Goal: Communication & Community: Answer question/provide support

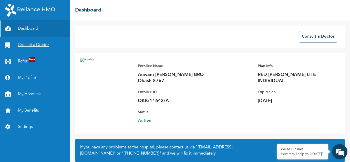
click at [43, 48] on link "Consult a Doctor" at bounding box center [35, 45] width 70 height 16
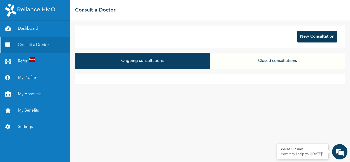
click at [313, 36] on button "New Consultation" at bounding box center [317, 37] width 40 height 12
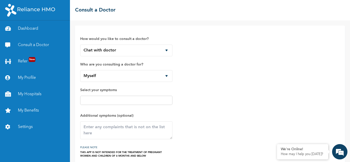
click at [174, 76] on div "How would you like to consult a doctor? Chat with doctor Phone Call Who are you…" at bounding box center [209, 94] width 259 height 127
click at [164, 77] on select "Myself" at bounding box center [126, 76] width 92 height 12
click at [80, 70] on select "Myself" at bounding box center [126, 76] width 92 height 12
click at [143, 97] on input "text" at bounding box center [126, 100] width 89 height 6
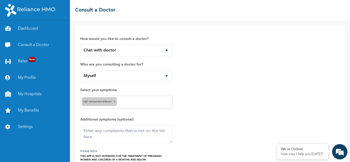
click at [138, 106] on div "High temperature(Fever) ×" at bounding box center [126, 102] width 92 height 13
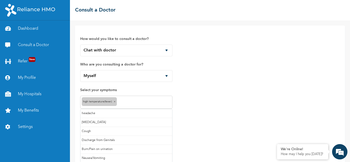
click at [149, 102] on input "text" at bounding box center [144, 102] width 53 height 6
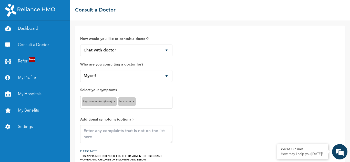
click at [152, 105] on input "text" at bounding box center [154, 102] width 34 height 6
click at [159, 104] on input "text" at bounding box center [161, 102] width 19 height 6
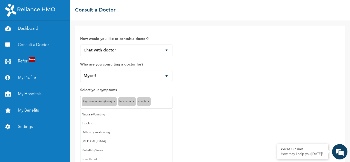
scroll to position [27, 0]
click at [135, 112] on input "text" at bounding box center [136, 112] width 68 height 6
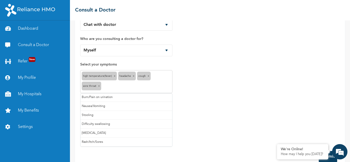
scroll to position [0, 0]
click at [206, 100] on div "How would you like to consult a doctor? Chat with doctor Phone Call Who are you…" at bounding box center [209, 75] width 259 height 141
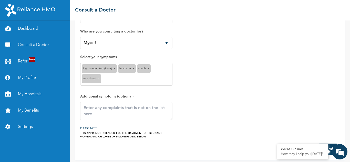
scroll to position [36, 0]
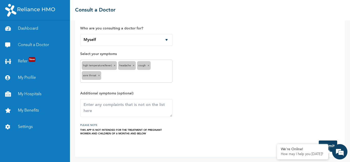
click at [331, 142] on button "Submit" at bounding box center [328, 146] width 18 height 11
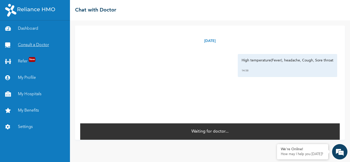
click at [42, 44] on link "Consult a Doctor" at bounding box center [35, 45] width 70 height 16
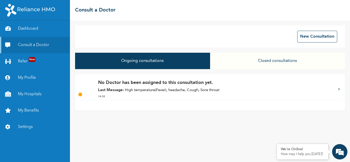
click at [277, 86] on p "No Doctor has been assigned to this consultation yet." at bounding box center [215, 82] width 235 height 7
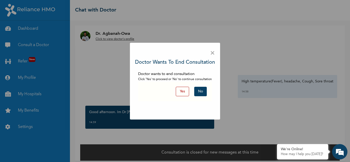
scroll to position [4, 0]
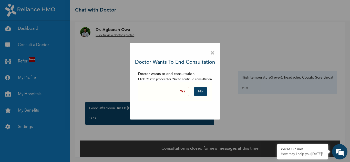
click at [201, 91] on button "No" at bounding box center [200, 91] width 13 height 9
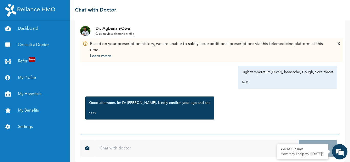
scroll to position [14, 0]
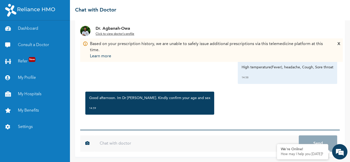
click at [151, 141] on input "text" at bounding box center [196, 143] width 204 height 16
type input "32"
click at [326, 140] on button "Send" at bounding box center [318, 143] width 38 height 16
click at [165, 147] on input "text" at bounding box center [196, 143] width 204 height 16
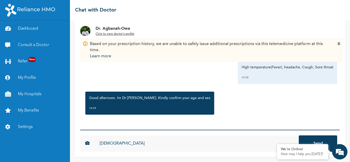
type input "[DEMOGRAPHIC_DATA]"
click at [319, 142] on button "Send" at bounding box center [318, 143] width 38 height 16
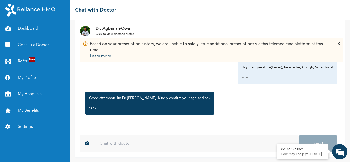
click at [115, 144] on input "text" at bounding box center [196, 143] width 204 height 16
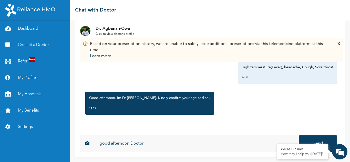
type input "good afternoon Doctor"
click at [310, 137] on button "Send" at bounding box center [318, 143] width 38 height 16
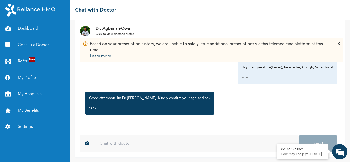
scroll to position [0, 0]
click at [126, 143] on input "text" at bounding box center [196, 143] width 204 height 16
type input "32"
click at [316, 140] on button "Send" at bounding box center [318, 143] width 38 height 16
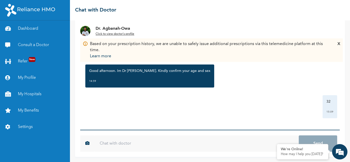
click at [140, 144] on input "text" at bounding box center [196, 143] width 204 height 16
type input "k"
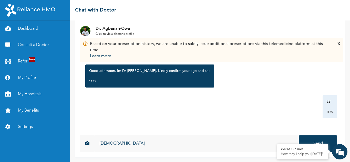
type input "[DEMOGRAPHIC_DATA]"
click at [314, 140] on button "Send" at bounding box center [318, 143] width 38 height 16
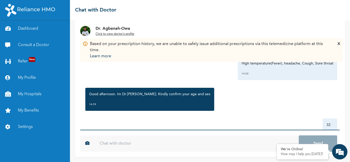
scroll to position [0, 0]
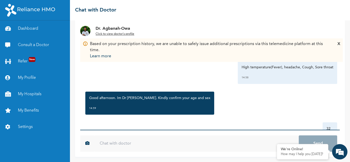
click at [86, 30] on img at bounding box center [85, 31] width 10 height 10
click at [86, 31] on img at bounding box center [85, 31] width 10 height 10
click at [105, 34] on u "Click to view doctor's profile" at bounding box center [115, 34] width 39 height 3
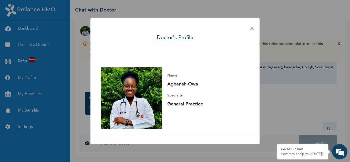
click at [132, 83] on img at bounding box center [131, 97] width 61 height 61
click at [291, 81] on div "× Doctor's profile Name Agbanah-Owa Specialty General Practice" at bounding box center [175, 81] width 350 height 162
click at [252, 28] on span "×" at bounding box center [251, 28] width 5 height 11
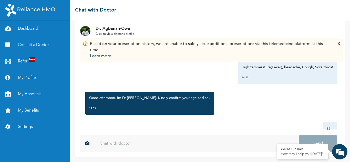
scroll to position [55, 0]
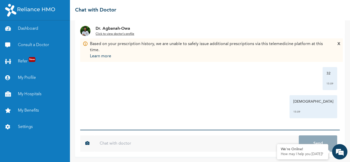
click at [125, 142] on input "text" at bounding box center [196, 143] width 204 height 16
type input "hello i u there"
click at [317, 138] on button "Send" at bounding box center [318, 143] width 38 height 16
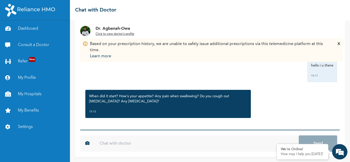
scroll to position [122, 0]
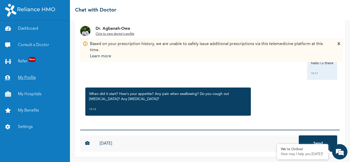
type input "yesterday"
click at [66, 80] on link "My Profile" at bounding box center [35, 78] width 70 height 16
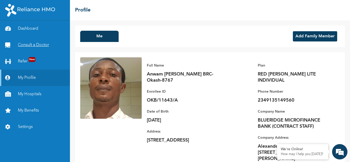
click at [33, 50] on link "Consult a Doctor" at bounding box center [35, 45] width 70 height 16
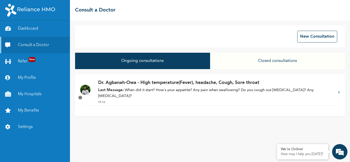
click at [261, 91] on p "Last Message: When did it start? How's your appetite? Any pain when swallowing?…" at bounding box center [215, 94] width 235 height 12
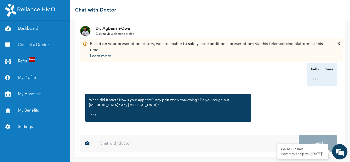
scroll to position [122, 0]
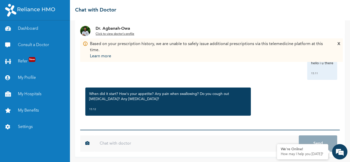
click at [116, 140] on input "text" at bounding box center [196, 143] width 204 height 16
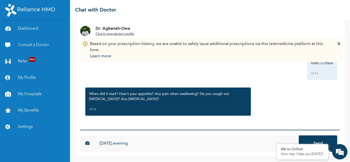
type input "yesterday evening"
click at [302, 139] on button "Send" at bounding box center [318, 143] width 38 height 16
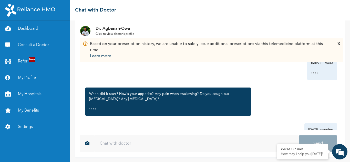
drag, startPoint x: 162, startPoint y: 147, endPoint x: 170, endPoint y: 145, distance: 7.6
click at [165, 147] on input "text" at bounding box center [196, 143] width 204 height 16
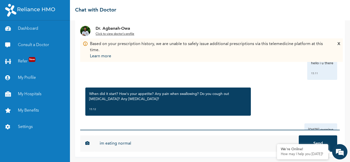
type input "im eating normal"
click at [310, 142] on button "Send" at bounding box center [318, 143] width 38 height 16
type input "no pain in swalling"
click at [315, 141] on button "Send" at bounding box center [318, 143] width 38 height 16
type input "dry cough"
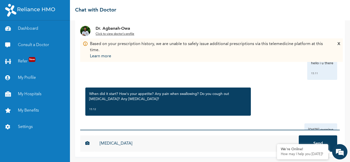
click at [312, 138] on button "Send" at bounding box center [318, 143] width 38 height 16
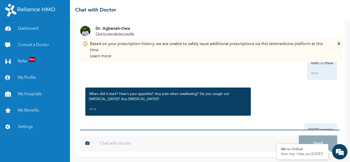
click at [113, 143] on input "text" at bounding box center [196, 143] width 204 height 16
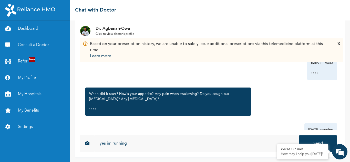
click at [113, 143] on input "yes im running" at bounding box center [196, 143] width 204 height 16
click at [151, 149] on input "yes im rnorse unning" at bounding box center [196, 143] width 204 height 16
type input "y"
type input "yes im running norse"
click at [311, 141] on button "Send" at bounding box center [318, 143] width 38 height 16
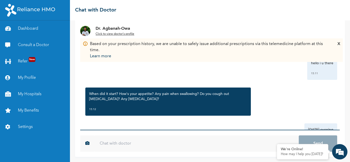
click at [119, 143] on input "text" at bounding box center [196, 143] width 204 height 16
type input "no vomitting"
click at [324, 139] on button "Send" at bounding box center [318, 143] width 38 height 16
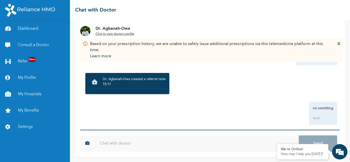
scroll to position [322, 0]
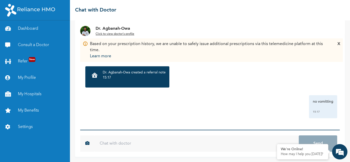
click at [132, 77] on p "15:17" at bounding box center [134, 77] width 63 height 5
click at [134, 71] on p "Dr. Agbanah-Owa created a referral note" at bounding box center [134, 72] width 63 height 5
click at [110, 76] on p "15:17" at bounding box center [134, 77] width 63 height 5
click at [156, 71] on p "Dr. Agbanah-Owa created a referral note" at bounding box center [134, 72] width 63 height 5
click at [155, 72] on p "Dr. Agbanah-Owa created a referral note" at bounding box center [134, 72] width 63 height 5
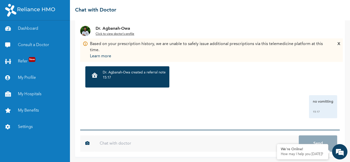
click at [144, 76] on p "15:17" at bounding box center [134, 77] width 63 height 5
click at [111, 75] on p "15:17" at bounding box center [134, 77] width 63 height 5
click at [108, 75] on p "15:17" at bounding box center [134, 77] width 63 height 5
click at [136, 75] on p "15:17" at bounding box center [134, 77] width 63 height 5
click at [141, 73] on p "Dr. Agbanah-Owa created a referral note" at bounding box center [134, 72] width 63 height 5
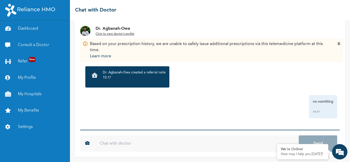
click at [146, 73] on p "Dr. Agbanah-Owa created a referral note" at bounding box center [134, 72] width 63 height 5
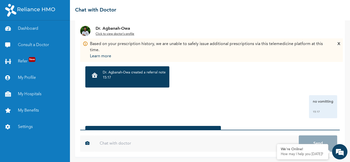
scroll to position [356, 0]
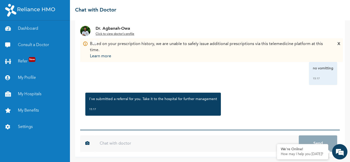
click at [162, 141] on input "text" at bounding box center [196, 143] width 204 height 16
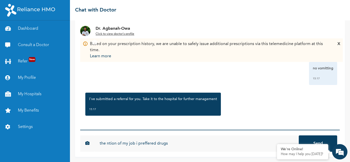
type input "the ntion of my job i preffered drugs"
click at [311, 140] on button "Send" at bounding box center [318, 143] width 38 height 16
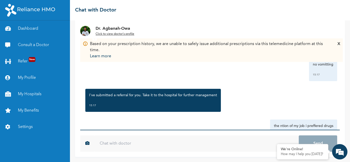
scroll to position [384, 0]
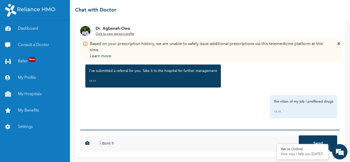
type input "i dont ha"
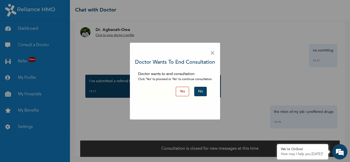
click at [203, 89] on button "No" at bounding box center [200, 91] width 13 height 9
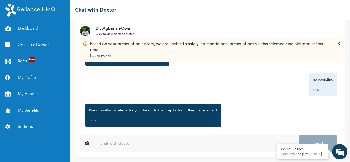
scroll to position [384, 0]
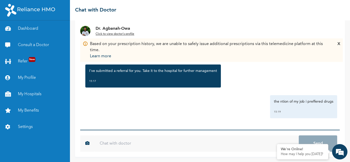
click at [132, 144] on input "text" at bounding box center [196, 143] width 204 height 16
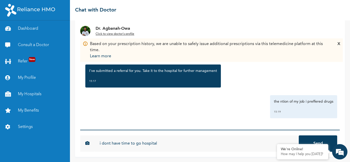
type input "i dont have time to go hospital"
click at [316, 138] on button "Send" at bounding box center [318, 143] width 38 height 16
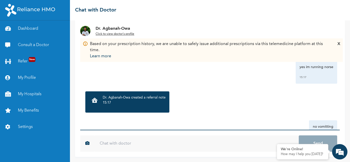
scroll to position [284, 0]
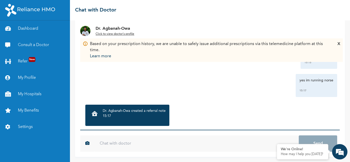
click at [136, 111] on p "Dr. Agbanah-Owa created a referral note" at bounding box center [134, 111] width 63 height 5
click at [136, 114] on p "15:17" at bounding box center [134, 116] width 63 height 5
click at [99, 114] on div at bounding box center [94, 114] width 11 height 11
click at [121, 116] on p "15:17" at bounding box center [134, 116] width 63 height 5
click at [134, 111] on p "Dr. Agbanah-Owa created a referral note" at bounding box center [134, 111] width 63 height 5
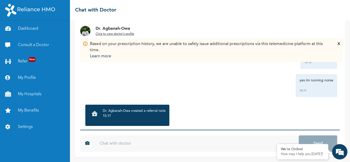
click at [157, 116] on p "15:17" at bounding box center [134, 116] width 63 height 5
click at [158, 114] on p "15:17" at bounding box center [134, 116] width 63 height 5
click at [130, 109] on p "Dr. Agbanah-Owa created a referral note" at bounding box center [134, 111] width 63 height 5
click at [130, 111] on p "Dr. Agbanah-Owa created a referral note" at bounding box center [134, 111] width 63 height 5
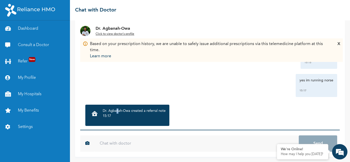
click at [115, 113] on p "Dr. Agbanah-Owa created a referral note" at bounding box center [134, 111] width 63 height 5
click at [113, 113] on p "Dr. Agbanah-Owa created a referral note" at bounding box center [134, 111] width 63 height 5
click at [108, 113] on p "Dr. Agbanah-Owa created a referral note" at bounding box center [134, 111] width 63 height 5
click at [93, 113] on icon at bounding box center [95, 113] width 6 height 5
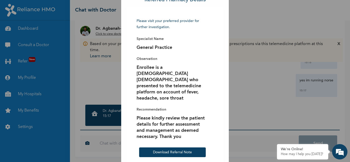
scroll to position [20, 0]
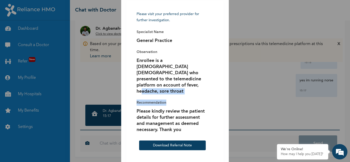
click at [251, 88] on div "× Referred Pharmacy Details Please visit your preferred provider for further in…" at bounding box center [175, 81] width 350 height 162
click at [262, 81] on div "× Referred Pharmacy Details Please visit your preferred provider for further in…" at bounding box center [175, 81] width 350 height 162
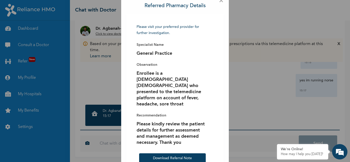
scroll to position [0, 0]
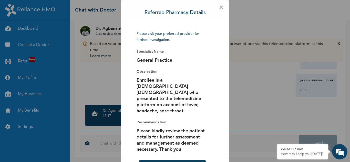
click at [219, 6] on span "×" at bounding box center [221, 7] width 5 height 5
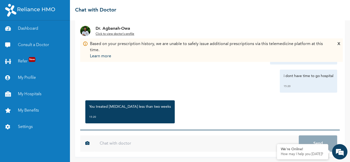
scroll to position [445, 0]
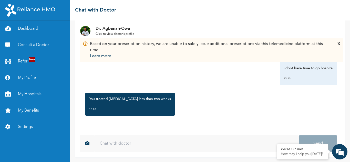
click at [169, 143] on input "text" at bounding box center [196, 143] width 204 height 16
type input "can you c"
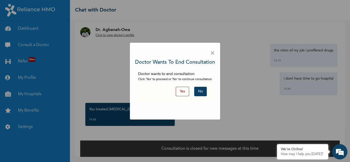
scroll to position [4, 0]
click at [200, 93] on button "No" at bounding box center [200, 91] width 13 height 9
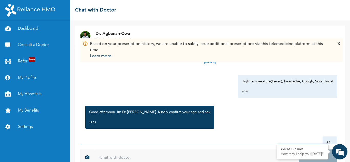
scroll to position [14, 0]
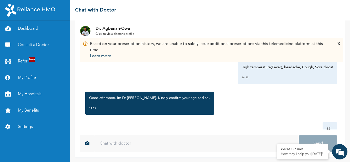
click at [143, 143] on input "text" at bounding box center [196, 143] width 204 height 16
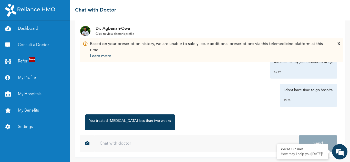
scroll to position [445, 0]
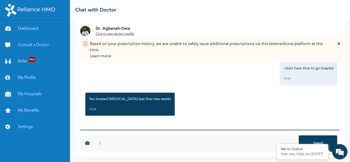
type input "i"
type input "i need other medecine"
click at [314, 139] on button "Send" at bounding box center [318, 143] width 38 height 16
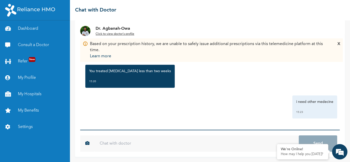
scroll to position [473, 0]
